Goal: Information Seeking & Learning: Learn about a topic

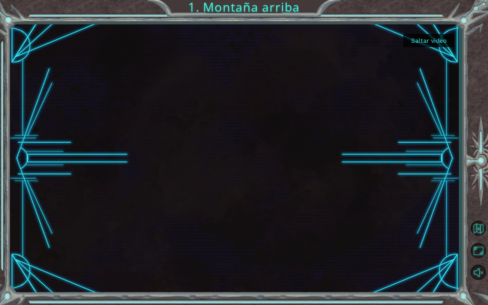
click at [271, 42] on button "Saltar video" at bounding box center [428, 40] width 51 height 13
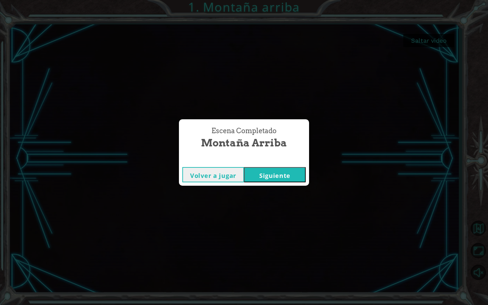
click at [271, 175] on button "Siguiente" at bounding box center [275, 174] width 62 height 15
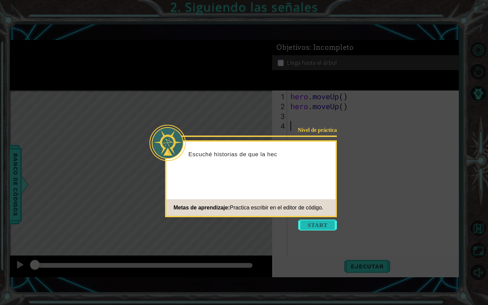
click at [271, 193] on button "Start" at bounding box center [317, 224] width 39 height 11
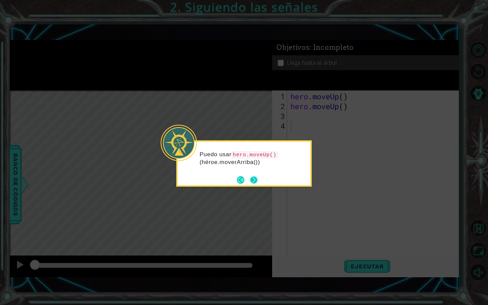
click at [252, 181] on button "Next" at bounding box center [253, 179] width 7 height 7
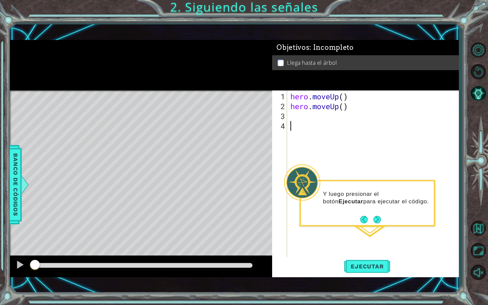
click at [271, 96] on div "hero . moveUp ( ) hero . moveUp ( )" at bounding box center [374, 184] width 171 height 187
click at [271, 109] on div "hero . moveUp ( 2 ) hero . moveUp ( )" at bounding box center [374, 184] width 171 height 187
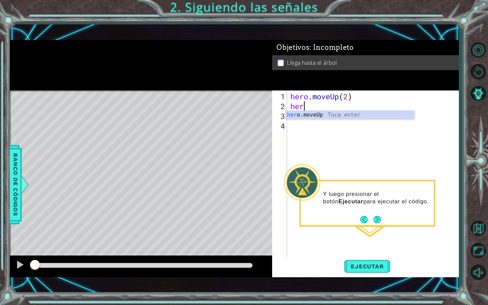
scroll to position [0, 0]
type textarea "h"
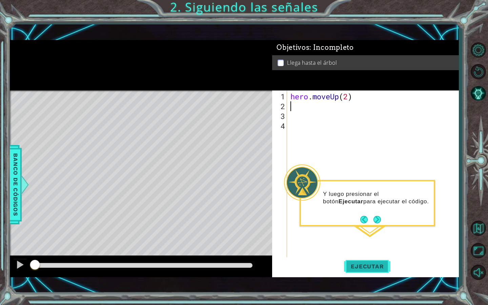
click at [271, 193] on span "Ejecutar" at bounding box center [367, 266] width 46 height 7
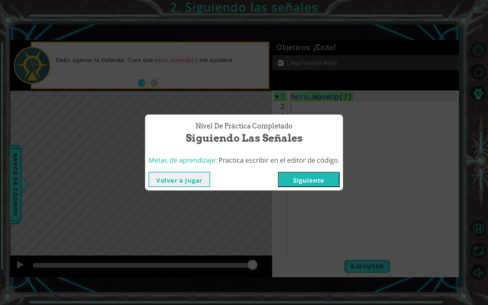
click at [194, 176] on button "Volver a jugar" at bounding box center [179, 179] width 62 height 15
